Goal: Task Accomplishment & Management: Use online tool/utility

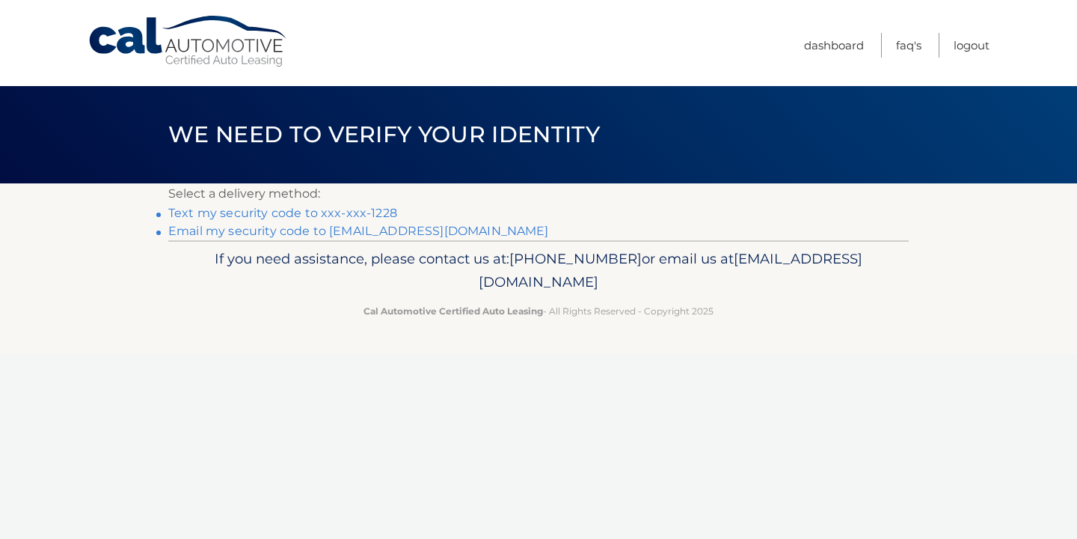
click at [369, 212] on link "Text my security code to xxx-xxx-1228" at bounding box center [282, 213] width 229 height 14
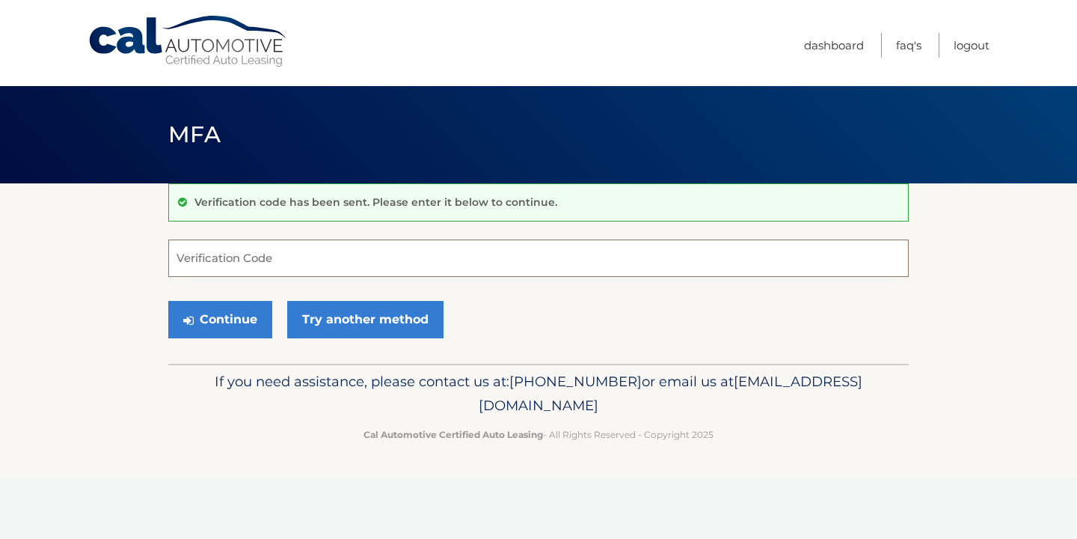
click at [231, 265] on input "Verification Code" at bounding box center [538, 257] width 741 height 37
type input "208067"
click at [228, 324] on button "Continue" at bounding box center [220, 319] width 104 height 37
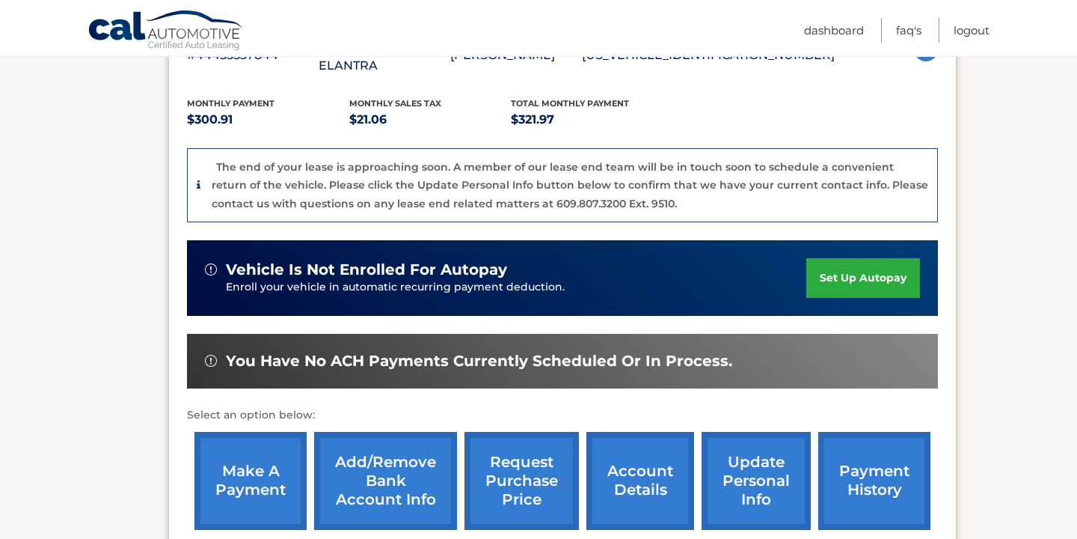
scroll to position [324, 0]
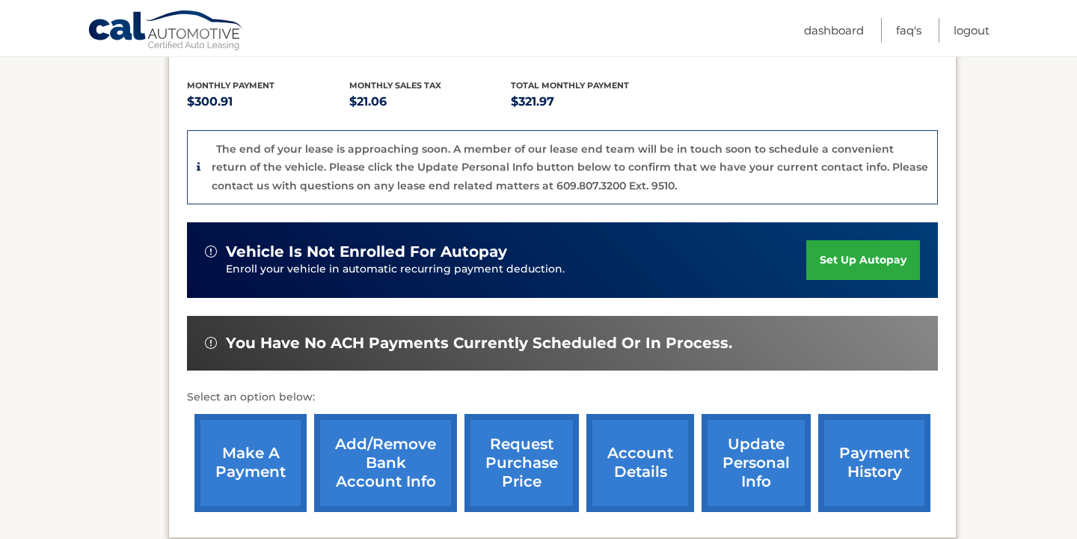
click at [260, 447] on link "make a payment" at bounding box center [251, 463] width 112 height 98
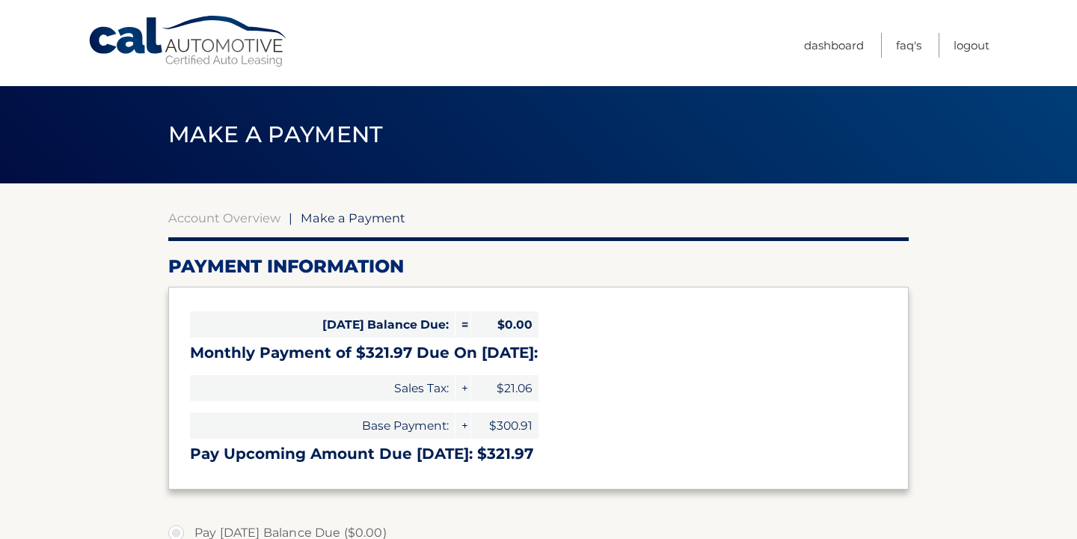
select select "MDA0YWMxODctNGIzYi00NjcyLWJhNjktNTIwNGI4YjIxNGU3"
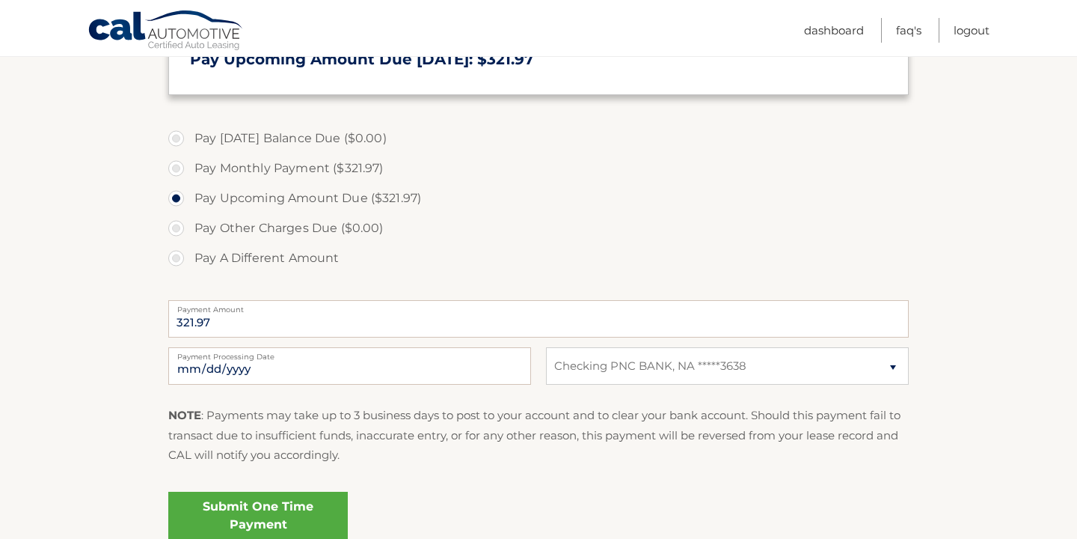
scroll to position [395, 0]
click at [260, 519] on link "Submit One Time Payment" at bounding box center [258, 515] width 180 height 48
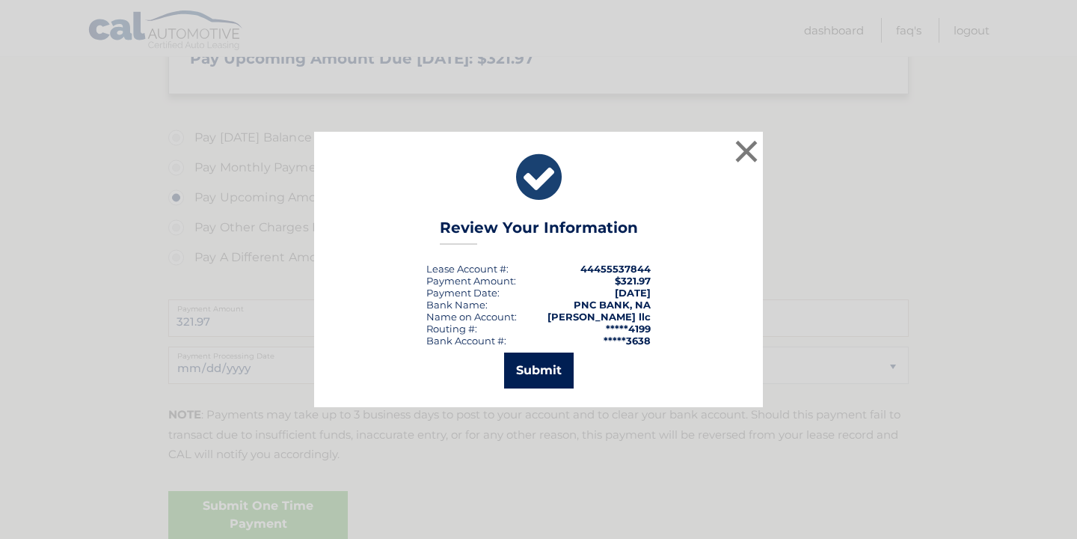
click at [538, 373] on button "Submit" at bounding box center [539, 370] width 70 height 36
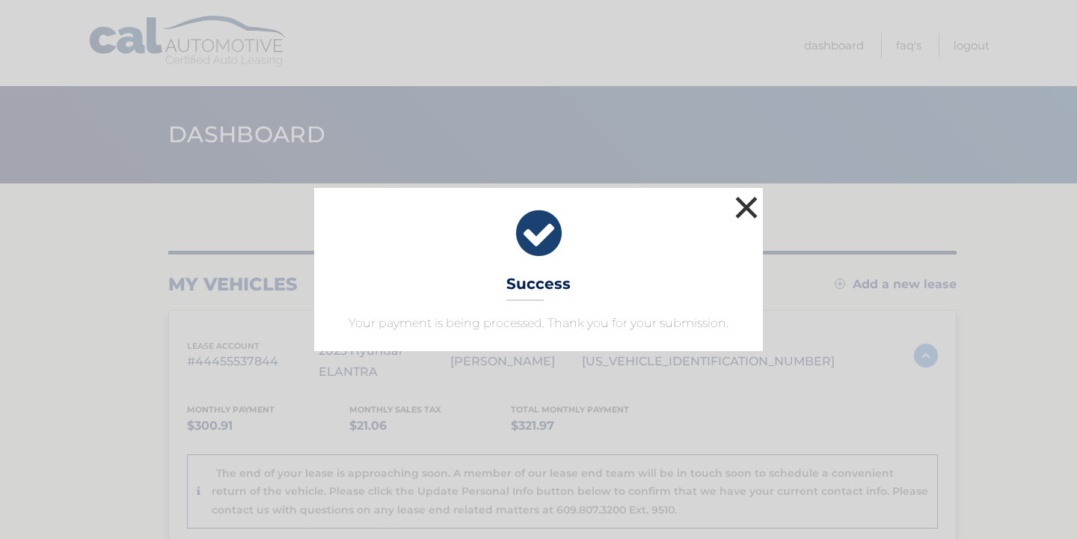
click at [744, 210] on button "×" at bounding box center [747, 207] width 30 height 30
